Goal: Use online tool/utility: Utilize a website feature to perform a specific function

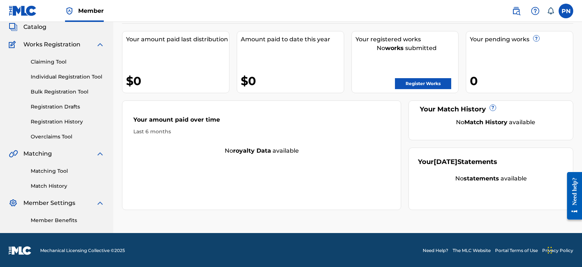
scroll to position [47, 0]
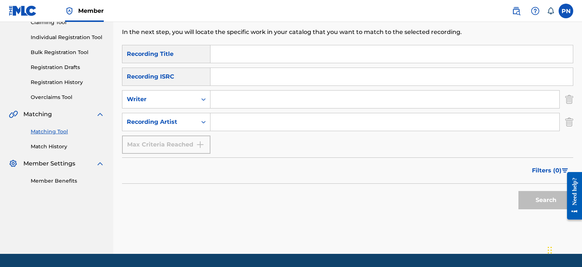
scroll to position [85, 0]
